Goal: Find specific page/section: Find specific page/section

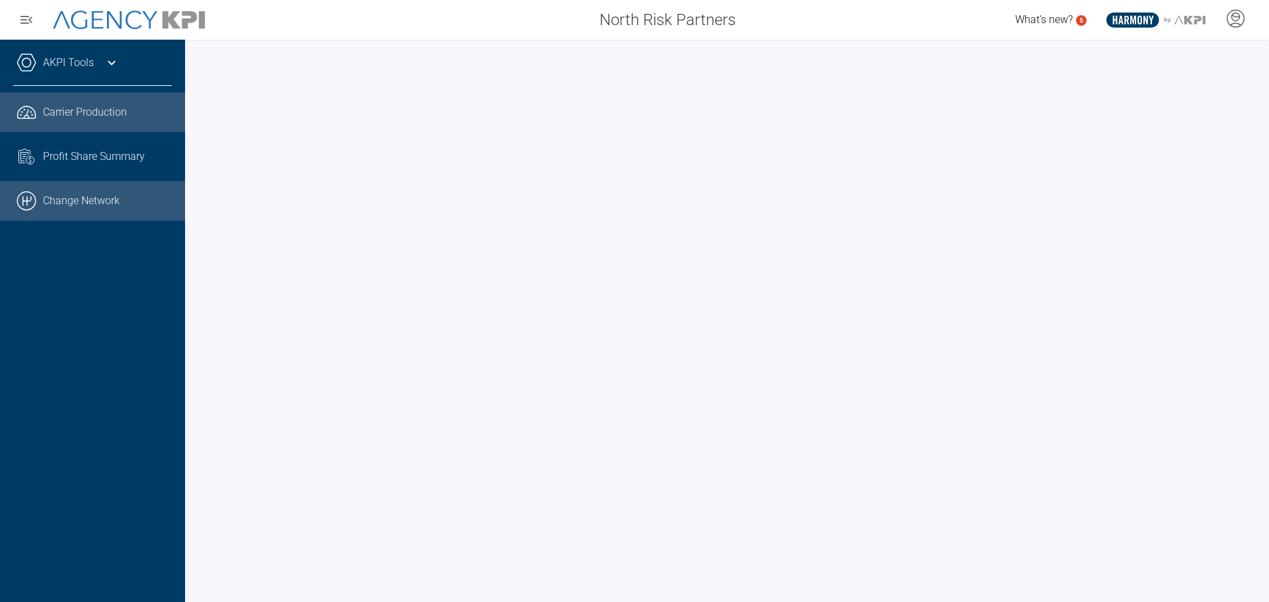
drag, startPoint x: 67, startPoint y: 193, endPoint x: 100, endPoint y: 190, distance: 33.2
click at [67, 193] on link ".cls-1{fill:none;stroke:#000;stroke-linecap:round;stroke-linejoin:round;stroke-…" at bounding box center [92, 201] width 185 height 40
click at [124, 360] on div "AKPI Tools Core Production Data Upload Agency Code Mapping Carrier Data Health …" at bounding box center [92, 321] width 185 height 562
click at [117, 381] on div "AKPI Tools Core Production Data Upload Agency Code Mapping Carrier Data Health …" at bounding box center [92, 321] width 185 height 562
